Goal: Information Seeking & Learning: Learn about a topic

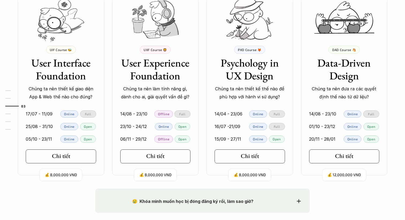
scroll to position [516, 0]
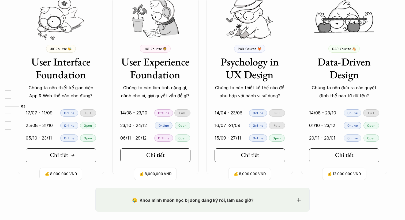
click at [66, 156] on h5 "Chi tiết" at bounding box center [59, 155] width 18 height 7
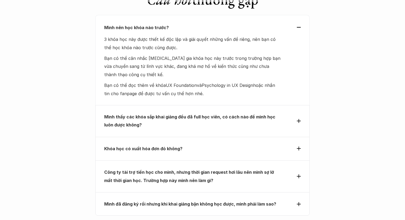
scroll to position [1682, 0]
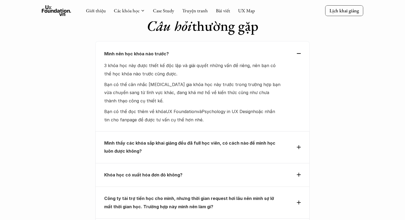
scroll to position [516, 0]
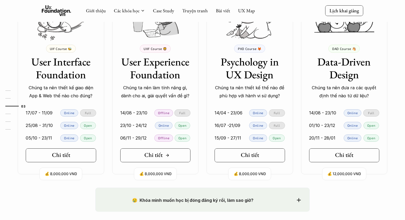
click at [161, 161] on link "Chi tiết" at bounding box center [155, 156] width 70 height 14
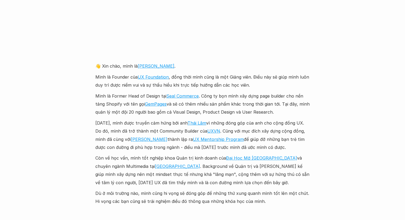
scroll to position [1234, 0]
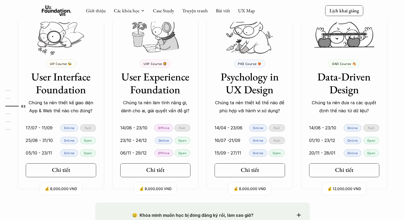
scroll to position [500, 0]
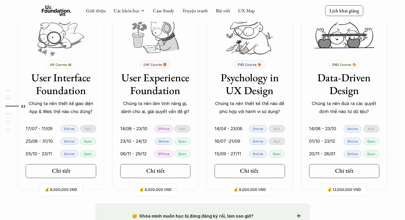
click at [249, 178] on link "Chi tiết" at bounding box center [250, 171] width 70 height 14
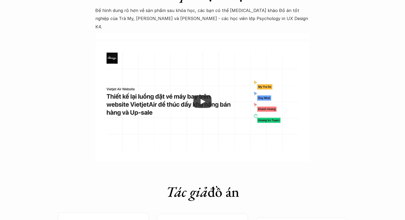
scroll to position [1686, 0]
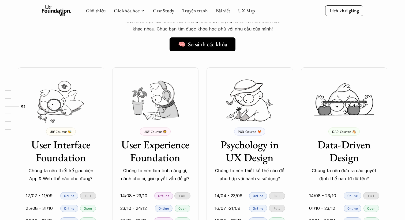
scroll to position [427, 0]
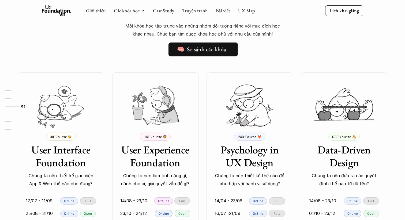
click at [187, 55] on link "🧠 So sánh các khóa" at bounding box center [202, 50] width 69 height 14
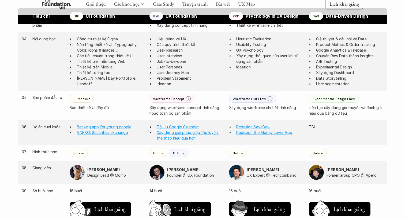
scroll to position [412, 0]
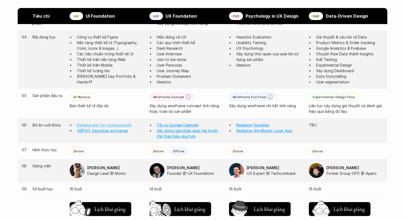
click at [125, 126] on link "Banking app for young people" at bounding box center [104, 125] width 54 height 5
click at [101, 131] on link "VNFXO: Securities exchange" at bounding box center [102, 131] width 51 height 5
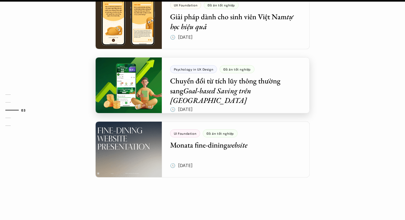
scroll to position [488, 0]
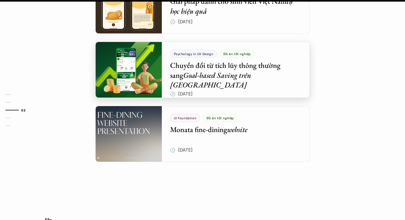
click at [207, 81] on div at bounding box center [202, 70] width 214 height 56
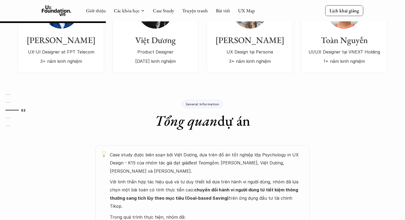
scroll to position [163, 0]
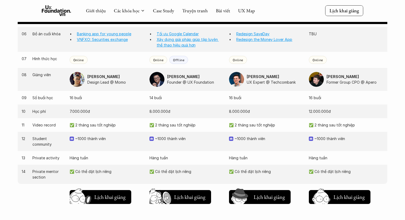
scroll to position [500, 0]
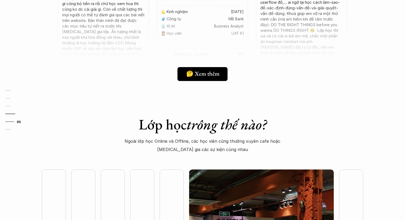
scroll to position [1287, 0]
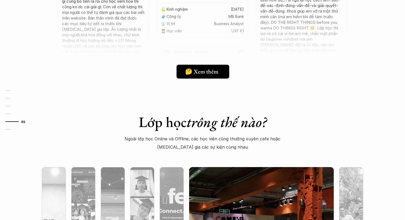
click at [215, 77] on link "🤔 Xem thêm" at bounding box center [202, 72] width 53 height 14
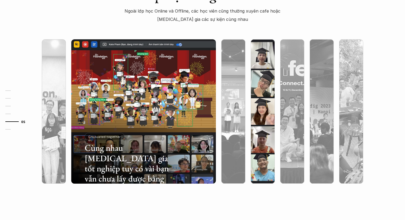
scroll to position [1422, 0]
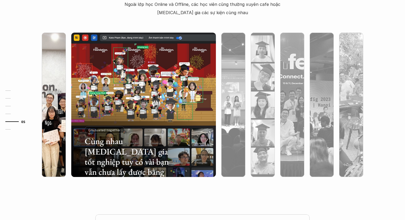
click at [58, 127] on div at bounding box center [98, 145] width 86 height 39
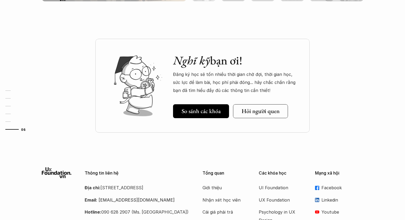
scroll to position [1592, 0]
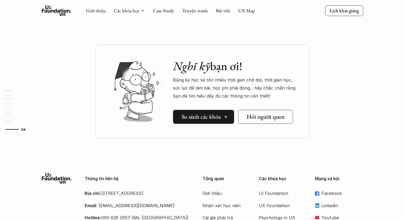
click at [197, 117] on h5 "So sánh các khóa" at bounding box center [201, 117] width 39 height 7
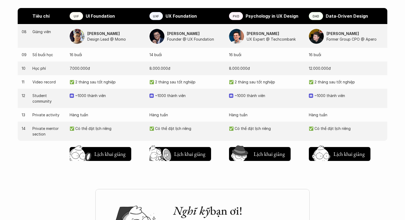
scroll to position [576, 0]
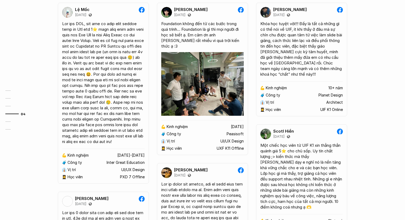
scroll to position [820, 0]
click at [217, 85] on img at bounding box center [202, 84] width 82 height 64
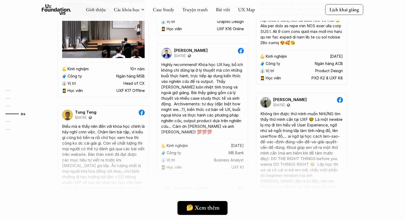
scroll to position [1168, 0]
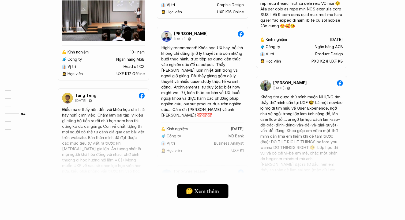
click at [211, 186] on link "🤔 Xem thêm" at bounding box center [202, 192] width 51 height 14
click at [109, 133] on div at bounding box center [202, 160] width 321 height 94
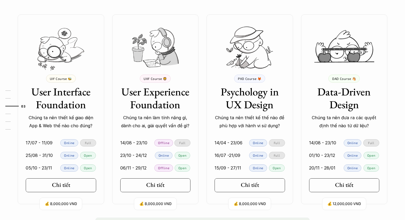
scroll to position [522, 0]
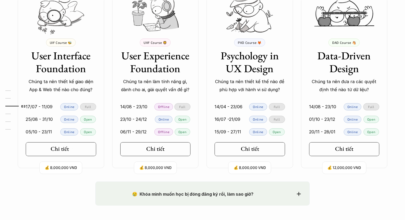
click at [80, 151] on link "Chi tiết" at bounding box center [61, 149] width 70 height 14
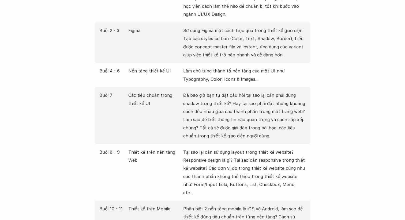
scroll to position [784, 0]
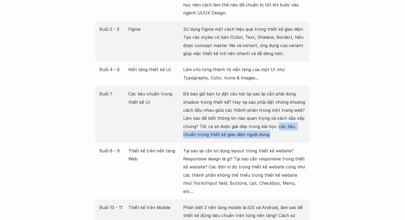
drag, startPoint x: 277, startPoint y: 119, endPoint x: 284, endPoint y: 126, distance: 9.8
click at [284, 126] on p "Đã bao giờ bạn tự đặt câu hỏi tại sao lại cần phải dùng shadow trong thiết kế? …" at bounding box center [244, 114] width 122 height 49
copy p "các tiêu chuẩn trong thiết kế giao diện người dùng."
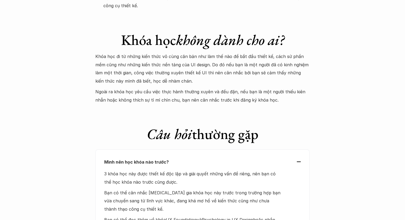
scroll to position [1658, 0]
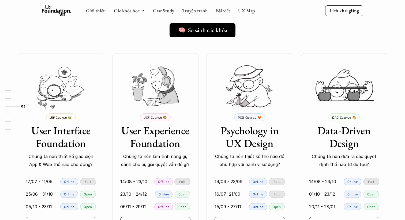
scroll to position [538, 0]
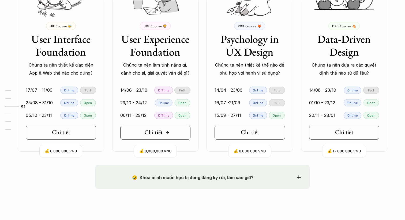
click at [166, 126] on link "Chi tiết" at bounding box center [155, 133] width 70 height 14
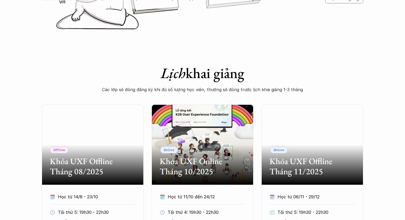
scroll to position [193, 0]
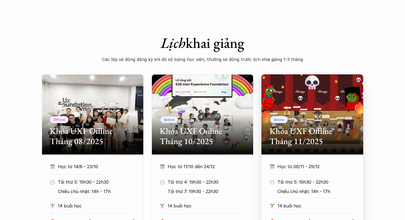
click at [291, 152] on div "Online Khóa UXF Offline Tháng 11/2025" at bounding box center [312, 114] width 102 height 80
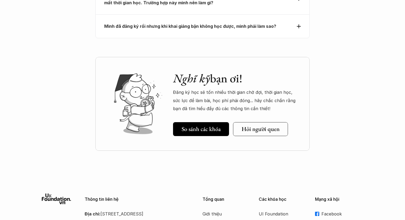
scroll to position [2473, 0]
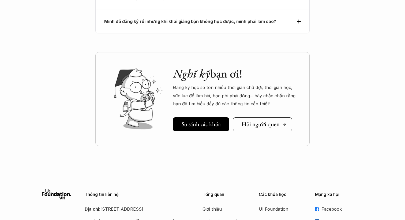
click at [270, 118] on link "Hỏi người quen" at bounding box center [262, 125] width 59 height 14
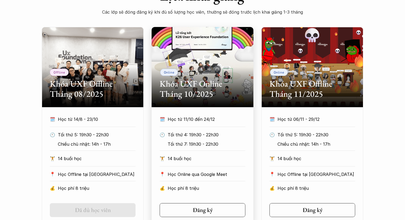
scroll to position [296, 0]
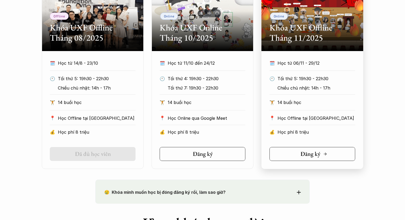
click at [331, 157] on link "Đăng ký" at bounding box center [312, 154] width 86 height 14
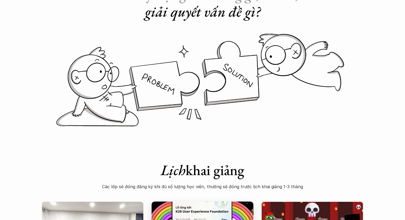
scroll to position [0, 0]
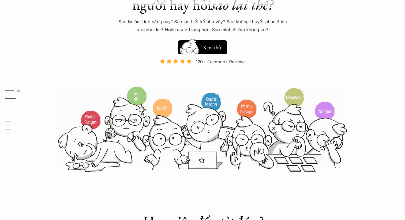
scroll to position [64, 0]
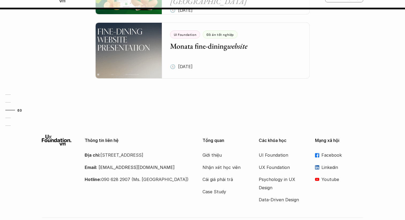
scroll to position [648, 0]
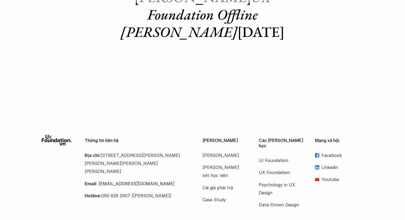
scroll to position [67, 0]
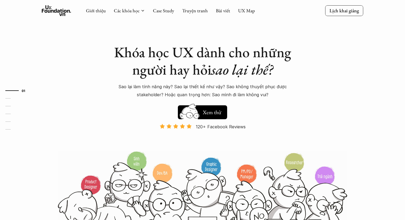
scroll to position [9, 0]
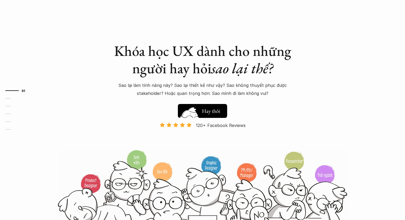
click at [203, 115] on img at bounding box center [189, 119] width 29 height 24
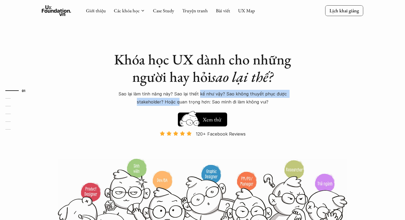
drag, startPoint x: 181, startPoint y: 98, endPoint x: 200, endPoint y: 97, distance: 19.0
click at [200, 97] on p "Sao lại làm tính năng này? Sao lại thiết kế như vậy? Sao không thuyết phục được…" at bounding box center [202, 98] width 187 height 16
click at [154, 105] on p "Sao lại làm tính năng này? Sao lại thiết kế như vậy? Sao không thuyết phục được…" at bounding box center [202, 98] width 187 height 16
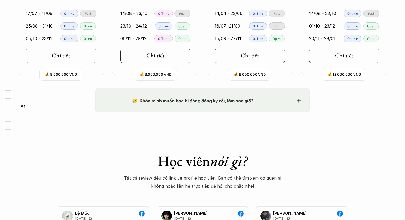
scroll to position [615, 0]
click at [195, 109] on div "😢 Khóa mình muốn học bị đóng đăng ký rồi, làm sao giờ? Chào bạn, Bọn mình rất t…" at bounding box center [202, 100] width 214 height 24
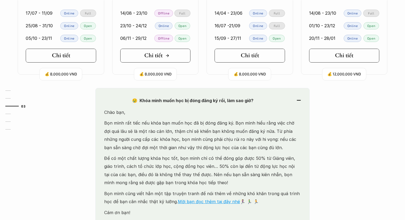
click at [172, 54] on link "Chi tiết" at bounding box center [155, 56] width 70 height 14
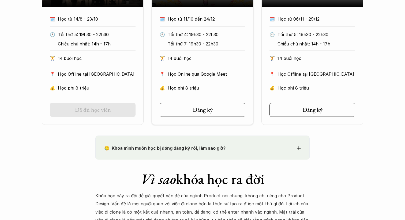
scroll to position [324, 0]
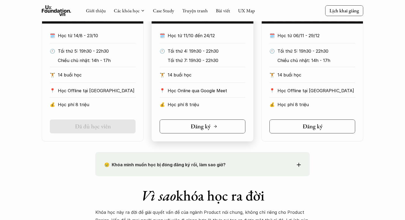
click at [212, 123] on div "Đăng ký" at bounding box center [204, 126] width 27 height 7
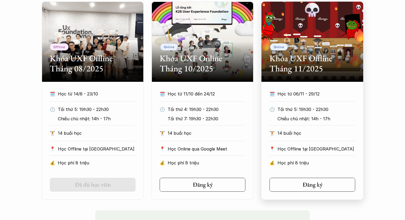
scroll to position [266, 0]
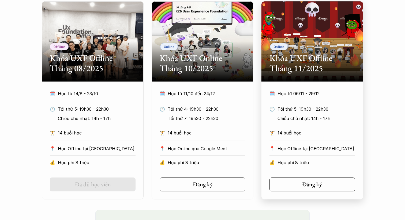
click at [329, 129] on div "🗓️ Học từ 06/11 - 29/12 🕙 Tối thứ 5: 19h30 - 22h30 Chiều chủ nhật: 14h - 17h 🏋️…" at bounding box center [312, 130] width 102 height 80
click at [308, 49] on div "Online Khóa UXF Offline Tháng 11/2025" at bounding box center [312, 41] width 102 height 80
click at [320, 179] on link "Đăng ký" at bounding box center [312, 185] width 86 height 14
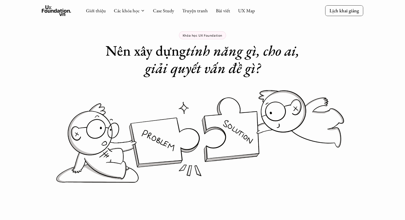
scroll to position [0, 0]
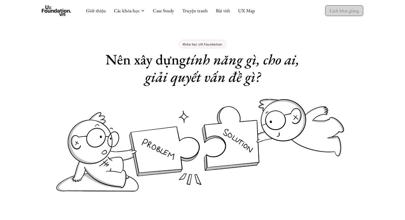
click at [335, 13] on p "Lịch khai giảng" at bounding box center [343, 10] width 29 height 6
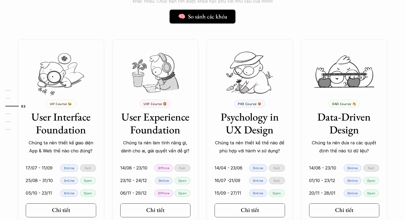
scroll to position [486, 0]
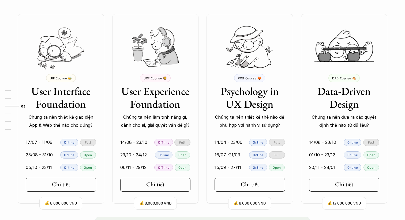
click at [141, 105] on h3 "User Experience Foundation" at bounding box center [155, 98] width 70 height 26
click at [140, 190] on link "Chi tiết" at bounding box center [155, 185] width 70 height 14
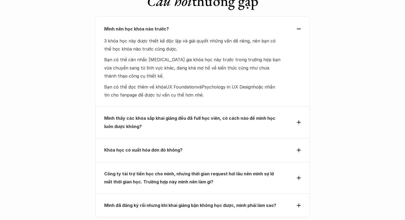
scroll to position [2291, 0]
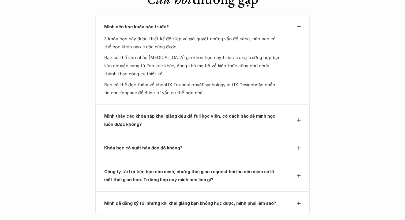
click at [211, 112] on p "Mình thấy các khóa sắp khai giảng đều đã full học viên, có cách nào để mình học…" at bounding box center [192, 120] width 177 height 16
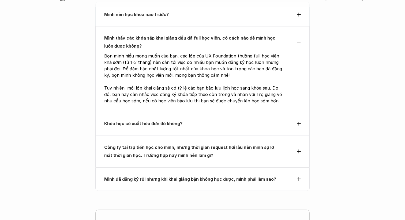
scroll to position [2324, 0]
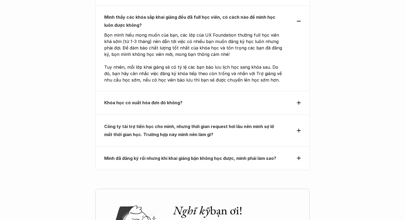
click at [166, 156] on strong "Mình đã đăng ký rồi nhưng khi khai giảng bận không học được, mình phải làm sao?" at bounding box center [190, 158] width 172 height 5
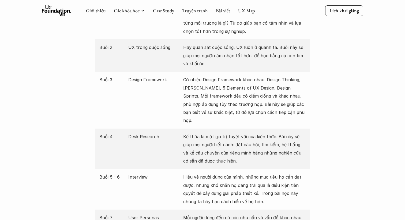
scroll to position [474, 0]
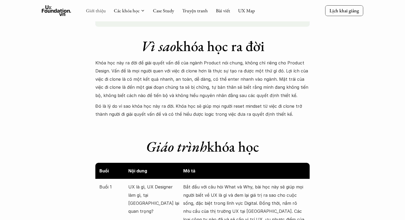
click at [100, 11] on link "Giới thiệu" at bounding box center [96, 10] width 20 height 6
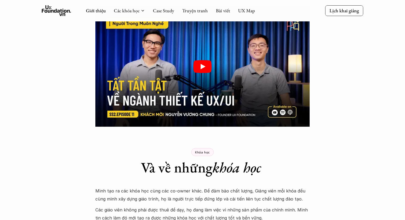
scroll to position [836, 0]
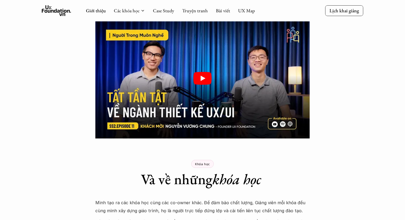
click at [173, 100] on div at bounding box center [202, 78] width 214 height 121
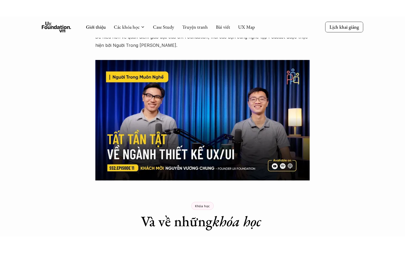
scroll to position [799, 0]
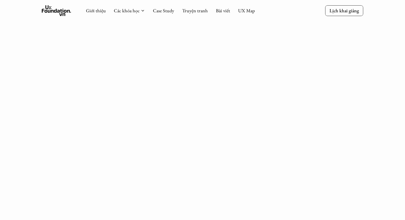
scroll to position [741, 0]
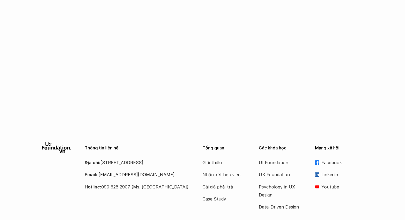
scroll to position [862, 0]
